Goal: Task Accomplishment & Management: Manage account settings

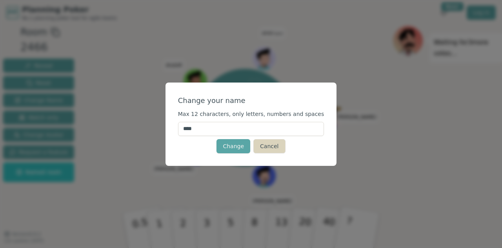
click at [265, 149] on button "Cancel" at bounding box center [270, 146] width 32 height 14
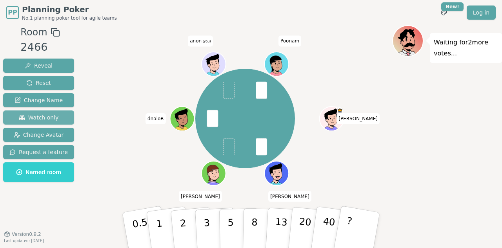
click at [47, 118] on span "Watch only" at bounding box center [39, 117] width 40 height 8
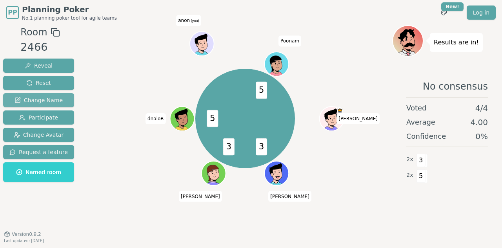
click at [49, 102] on span "Change Name" at bounding box center [39, 100] width 48 height 8
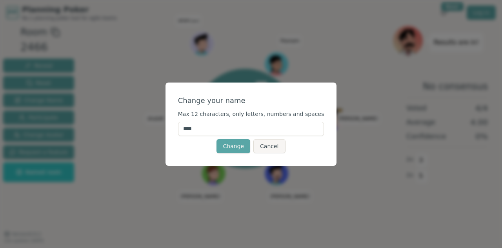
click at [246, 130] on input "****" at bounding box center [251, 129] width 146 height 14
type input "*******"
click at [237, 148] on button "Change" at bounding box center [234, 146] width 34 height 14
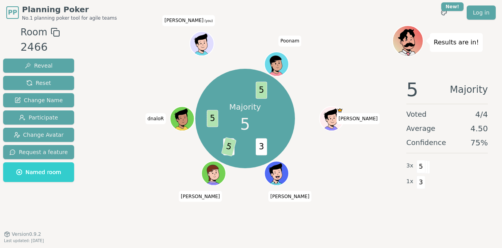
drag, startPoint x: 200, startPoint y: 47, endPoint x: 263, endPoint y: 27, distance: 66.4
click at [264, 29] on div "Majority 5 3 3 5 5 5 [PERSON_NAME] [PERSON_NAME] [PERSON_NAME] (you) [PERSON_NA…" at bounding box center [245, 133] width 294 height 216
click at [337, 218] on div "Majority 5 3 3 5 5 5 [PERSON_NAME] [PERSON_NAME] [PERSON_NAME] (you) [PERSON_NA…" at bounding box center [245, 133] width 294 height 216
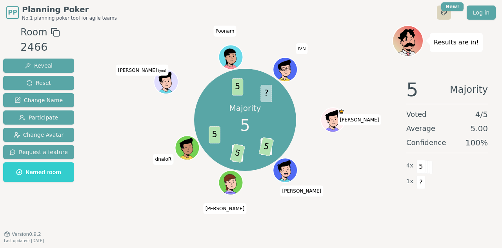
click at [446, 12] on html "PP Planning Poker No.1 planning poker tool for agile teams Toggle theme New! Lo…" at bounding box center [251, 124] width 502 height 248
click at [429, 4] on html "PP Planning Poker No.1 planning poker tool for agile teams Toggle theme New! Lo…" at bounding box center [251, 124] width 502 height 248
click at [447, 10] on html "PP Planning Poker No.1 planning poker tool for agile teams Toggle theme New! Lo…" at bounding box center [251, 124] width 502 height 248
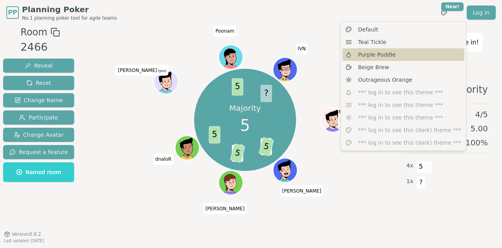
click at [386, 57] on span "Purple Puddle" at bounding box center [377, 55] width 38 height 8
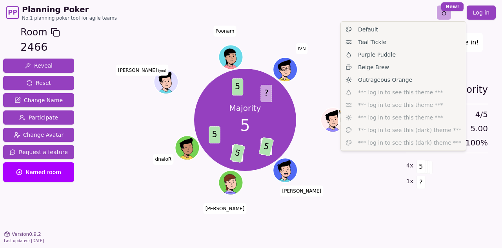
click at [450, 13] on html "PP Planning Poker No.1 planning poker tool for agile teams Toggle theme New! Lo…" at bounding box center [251, 124] width 502 height 248
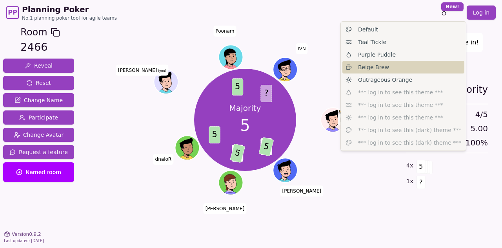
click at [400, 65] on div "Beige Brew" at bounding box center [404, 67] width 122 height 13
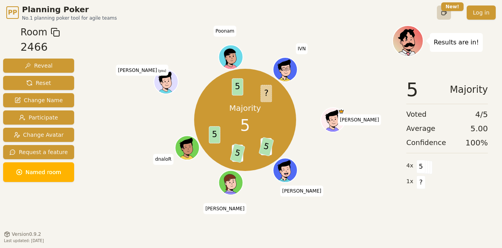
click at [446, 11] on html "PP Planning Poker No.1 planning poker tool for agile teams Toggle theme New! Lo…" at bounding box center [251, 124] width 502 height 248
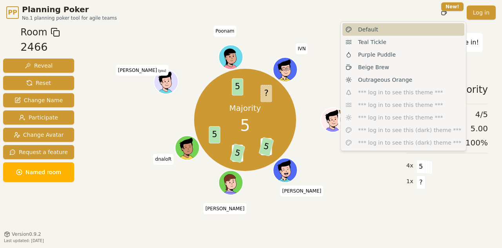
click at [407, 33] on div "Default" at bounding box center [404, 29] width 122 height 13
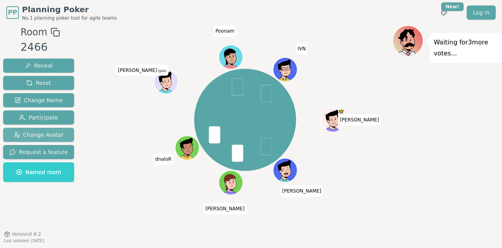
click at [49, 138] on span "Change Avatar" at bounding box center [39, 135] width 50 height 8
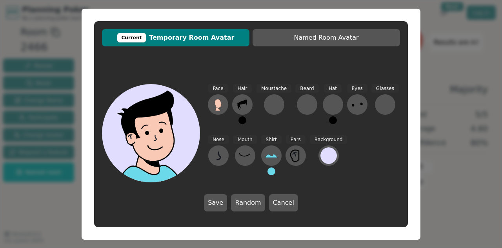
click at [42, 208] on div "Current Temporary Room Avatar Named Room Avatar Face Hair Moustache [PERSON_NAM…" at bounding box center [251, 124] width 502 height 248
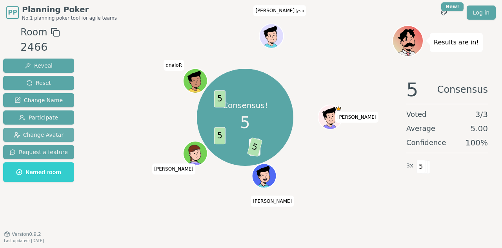
click at [53, 131] on span "Change Avatar" at bounding box center [39, 135] width 50 height 8
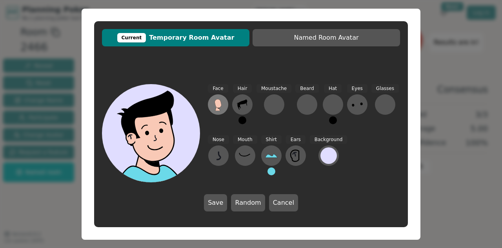
click at [224, 105] on button at bounding box center [218, 104] width 20 height 20
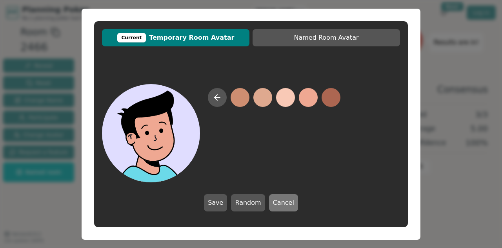
click at [282, 203] on button "Cancel" at bounding box center [283, 202] width 29 height 17
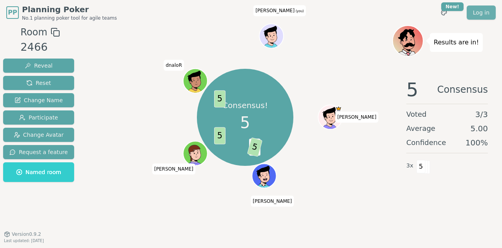
click at [481, 11] on link "Log in" at bounding box center [481, 12] width 29 height 14
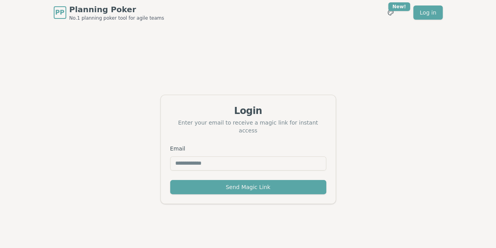
click at [281, 159] on input "Email" at bounding box center [248, 163] width 156 height 14
click at [365, 111] on div "Login Enter your email to receive a magic link for instant access Email Send Ma…" at bounding box center [248, 149] width 496 height 248
